Goal: Navigation & Orientation: Find specific page/section

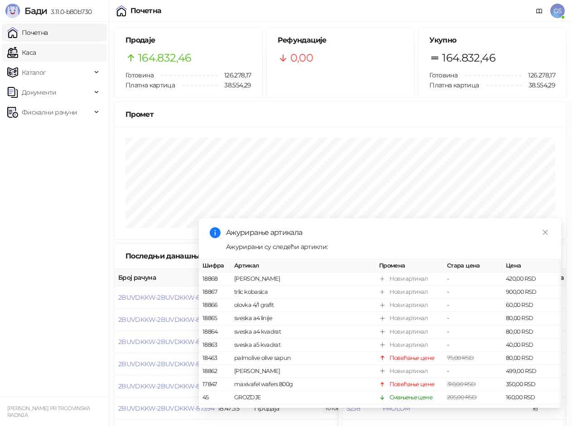
click at [36, 49] on link "Каса" at bounding box center [21, 52] width 29 height 18
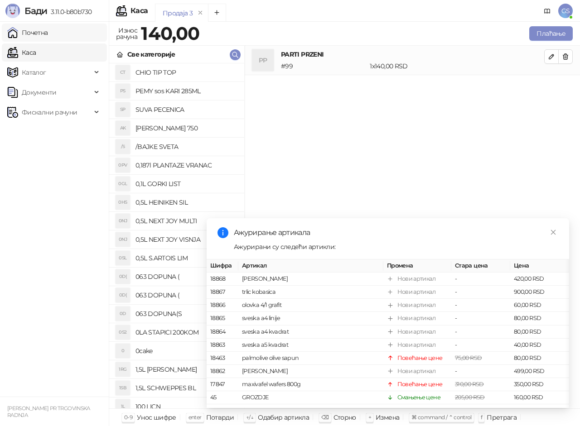
click at [45, 34] on link "Почетна" at bounding box center [27, 33] width 41 height 18
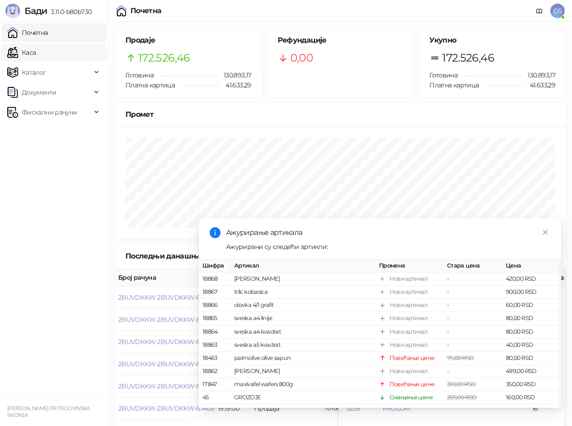
click at [36, 48] on link "Каса" at bounding box center [21, 52] width 29 height 18
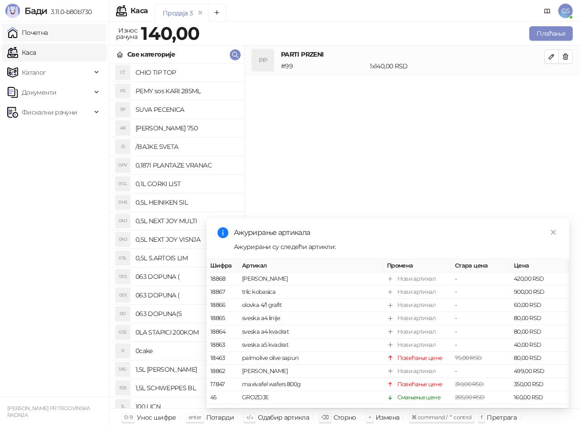
click at [48, 33] on link "Почетна" at bounding box center [27, 33] width 41 height 18
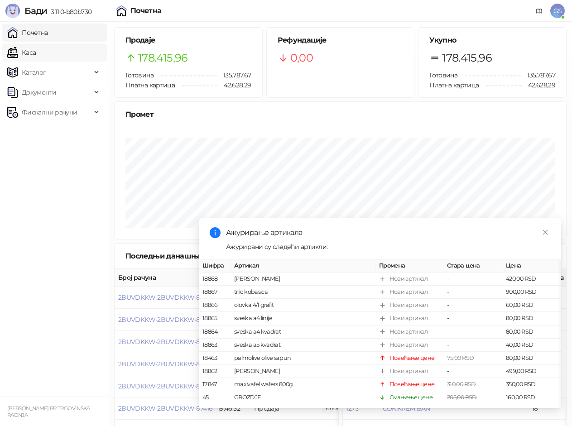
click at [36, 51] on link "Каса" at bounding box center [21, 52] width 29 height 18
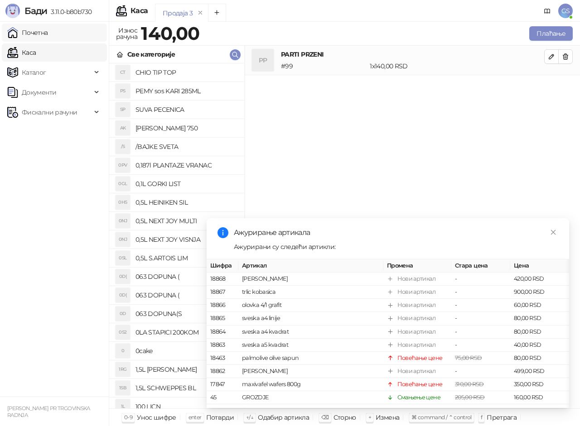
click at [47, 34] on link "Почетна" at bounding box center [27, 33] width 41 height 18
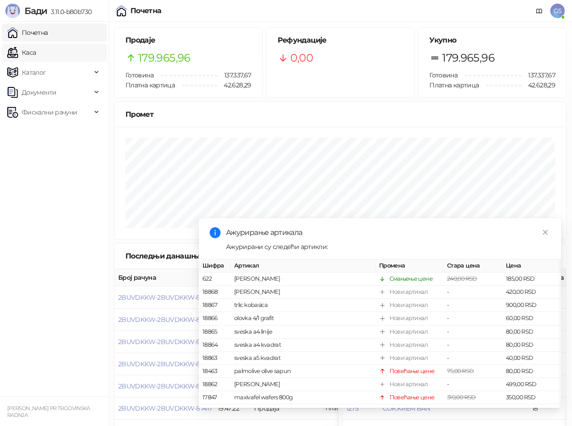
click at [36, 47] on link "Каса" at bounding box center [21, 52] width 29 height 18
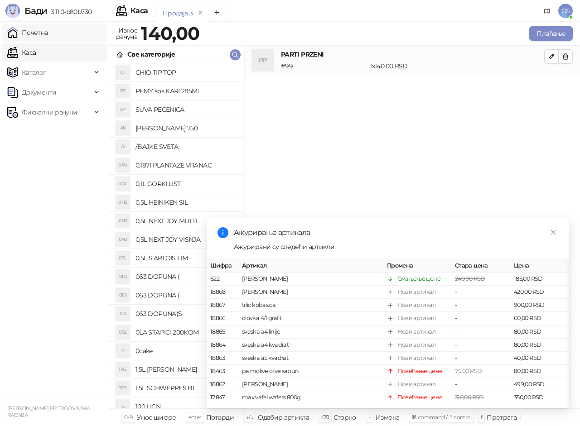
click at [48, 34] on link "Почетна" at bounding box center [27, 33] width 41 height 18
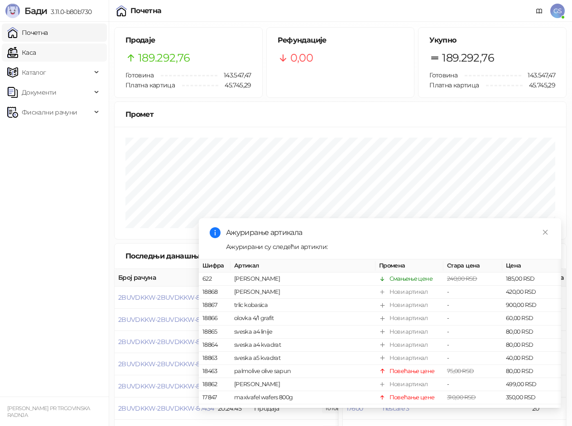
click at [36, 49] on link "Каса" at bounding box center [21, 52] width 29 height 18
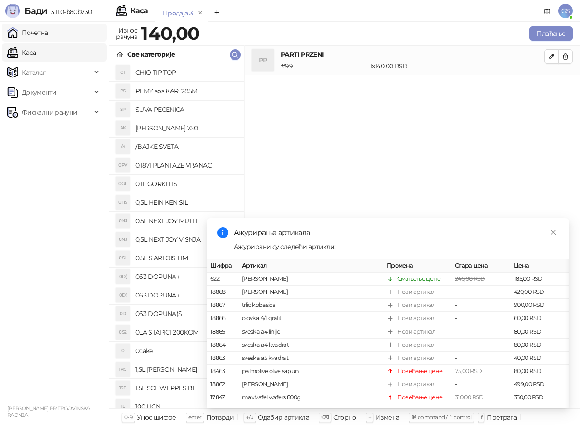
click at [48, 34] on link "Почетна" at bounding box center [27, 33] width 41 height 18
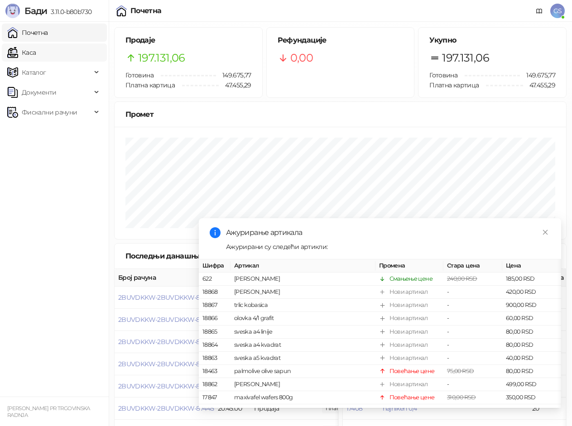
click at [36, 54] on link "Каса" at bounding box center [21, 52] width 29 height 18
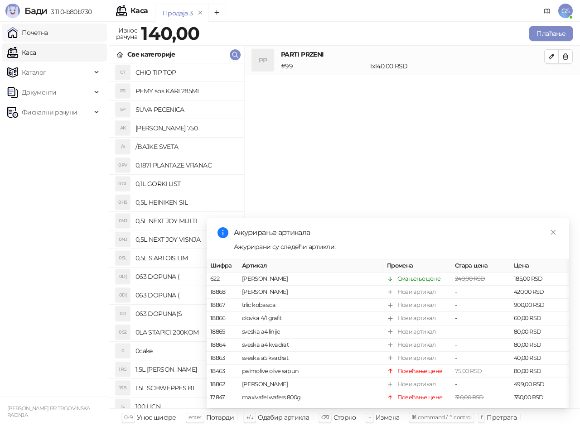
click at [48, 34] on link "Почетна" at bounding box center [27, 33] width 41 height 18
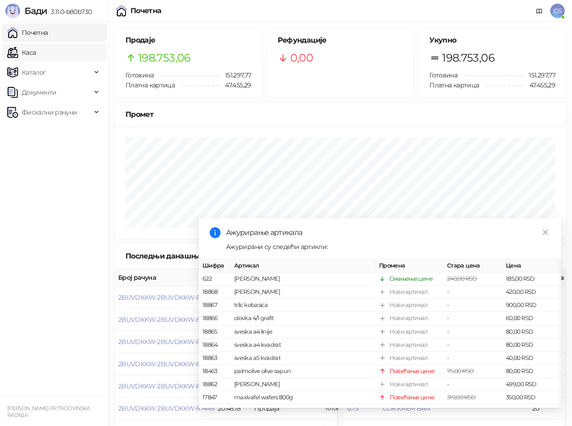
click at [36, 48] on link "Каса" at bounding box center [21, 52] width 29 height 18
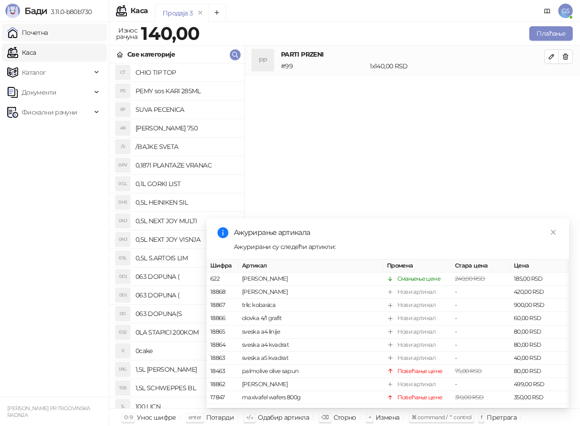
click at [47, 34] on link "Почетна" at bounding box center [27, 33] width 41 height 18
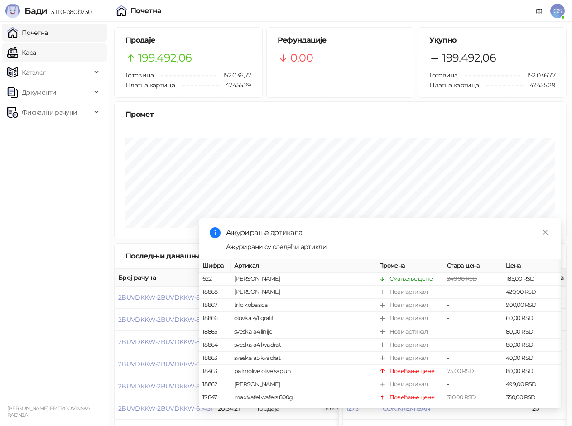
click at [36, 50] on link "Каса" at bounding box center [21, 52] width 29 height 18
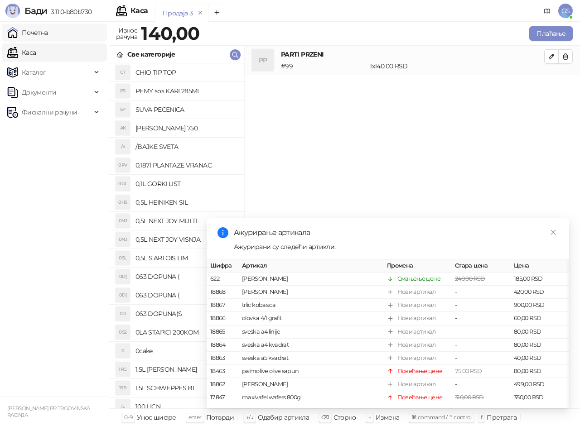
click at [48, 33] on link "Почетна" at bounding box center [27, 33] width 41 height 18
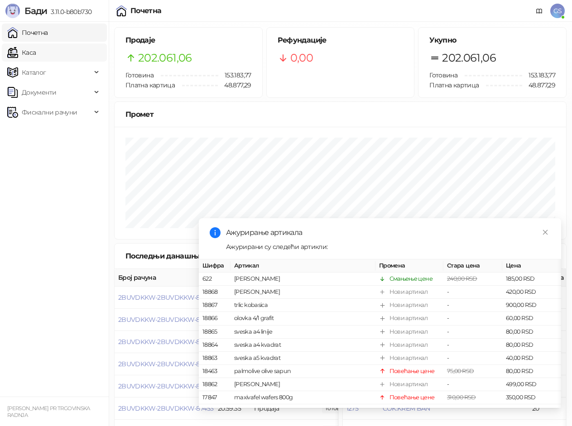
click at [36, 54] on link "Каса" at bounding box center [21, 52] width 29 height 18
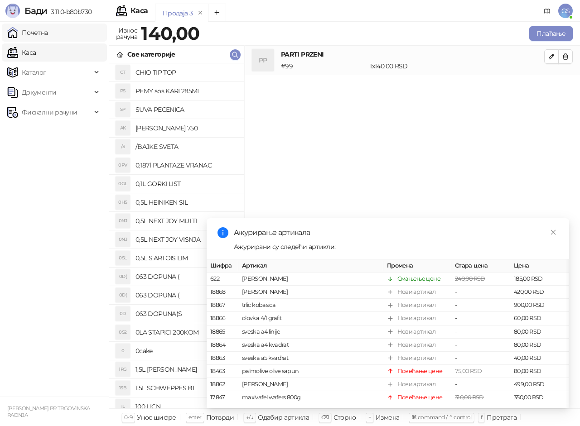
click at [48, 34] on link "Почетна" at bounding box center [27, 33] width 41 height 18
